Goal: Navigation & Orientation: Find specific page/section

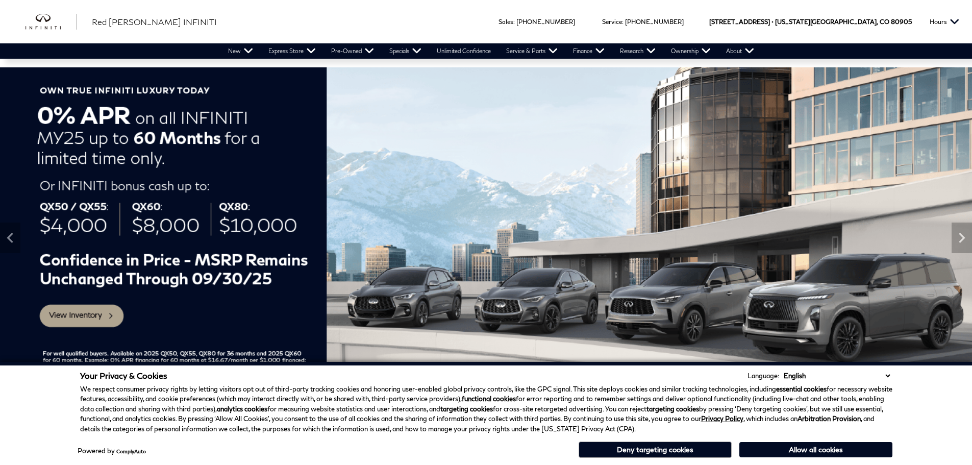
click at [937, 204] on img at bounding box center [486, 237] width 972 height 341
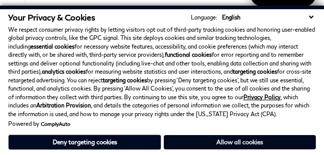
drag, startPoint x: 0, startPoint y: 0, endPoint x: 232, endPoint y: 138, distance: 269.5
click at [232, 138] on button "Allow all cookies" at bounding box center [240, 142] width 152 height 14
